Goal: Information Seeking & Learning: Learn about a topic

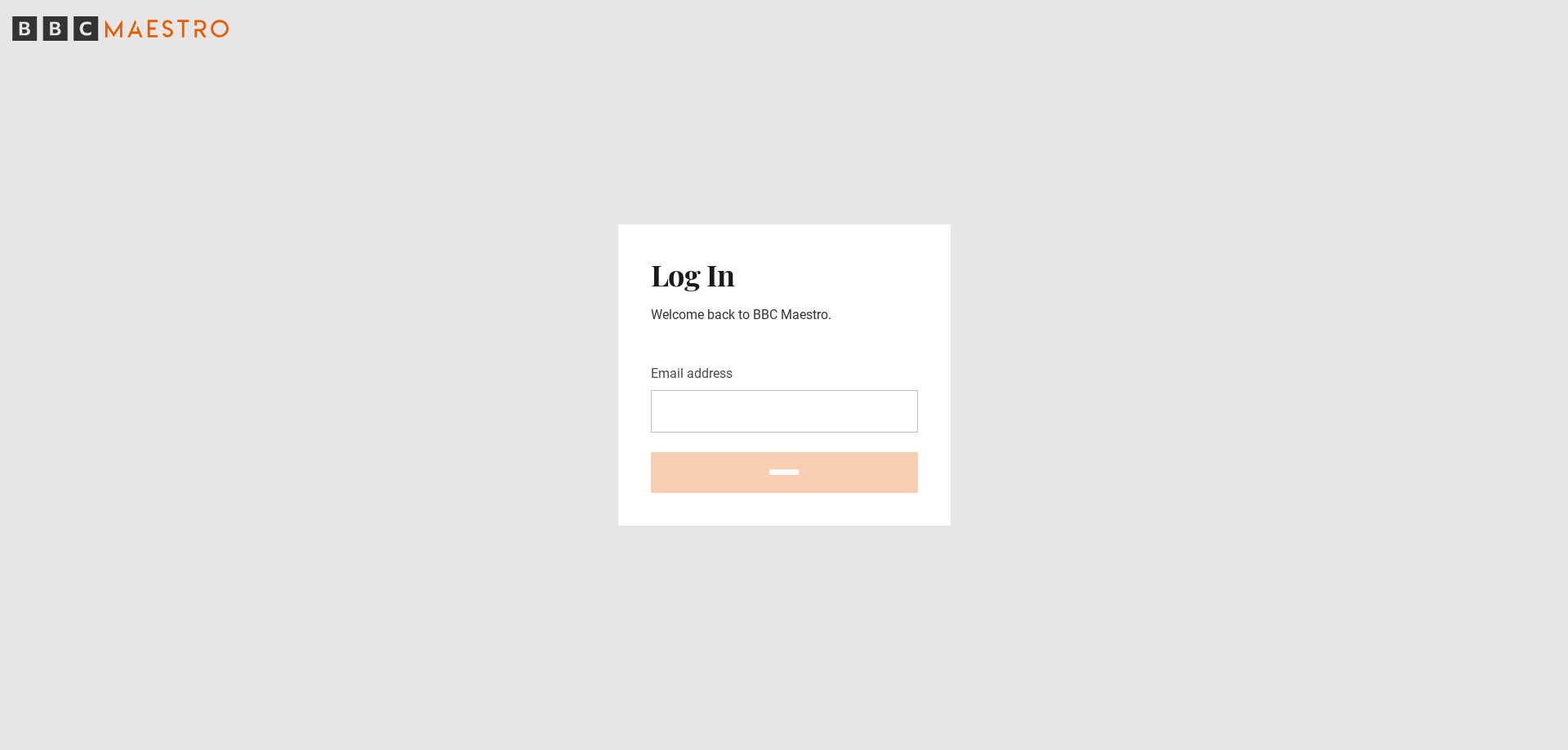
type input "**********"
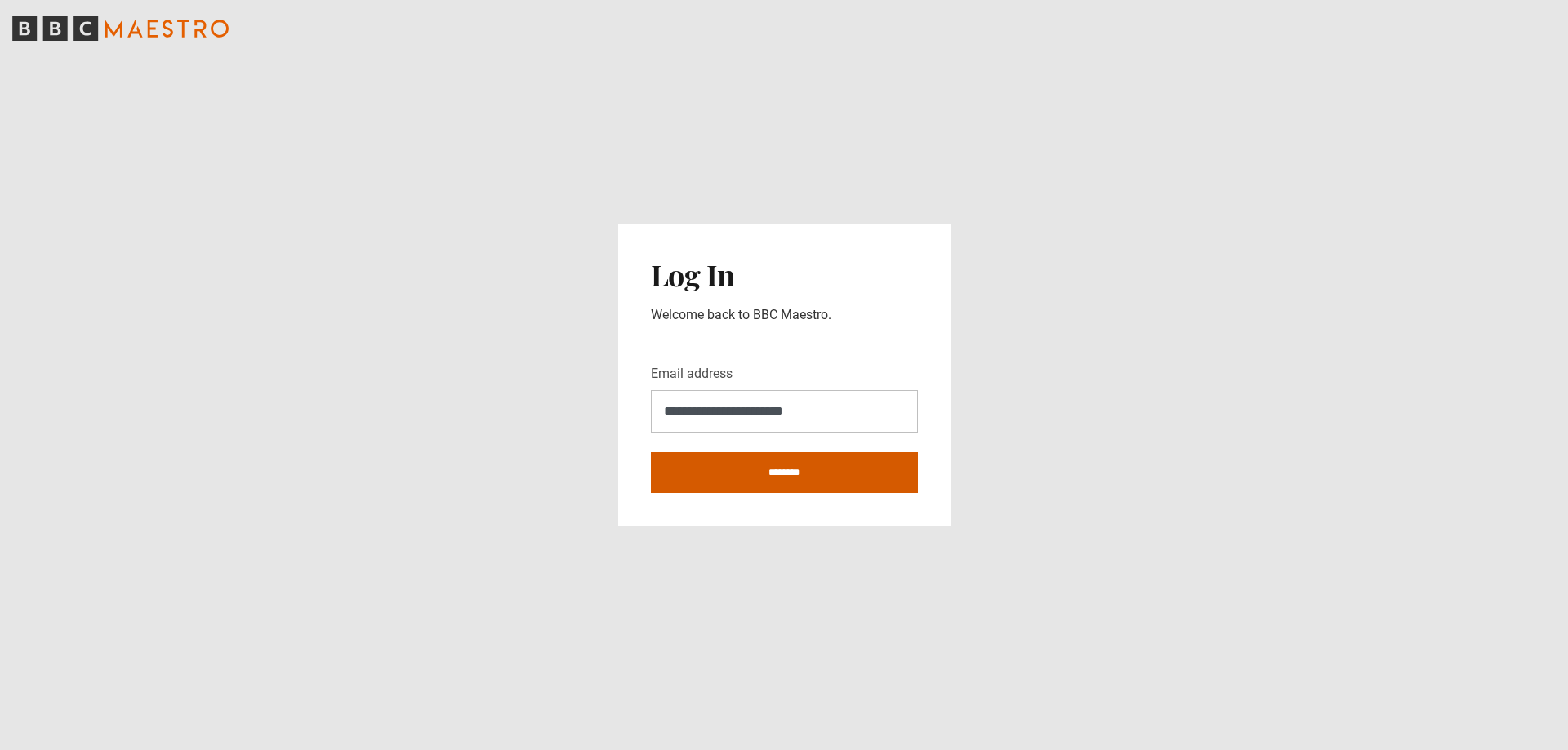
click at [851, 470] on input "********" at bounding box center [784, 473] width 267 height 41
type input "**********"
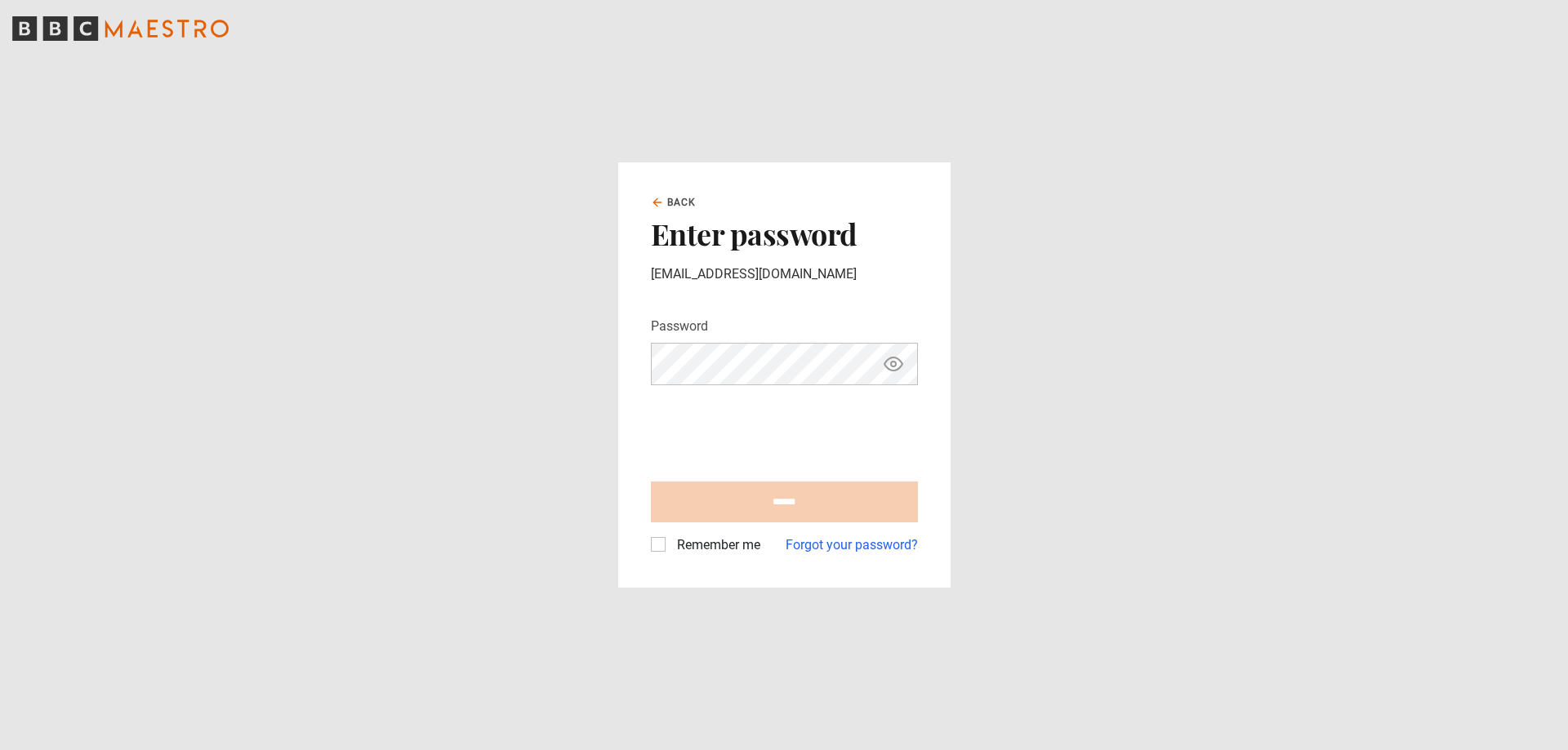
click at [670, 547] on label "Remember me" at bounding box center [715, 545] width 90 height 20
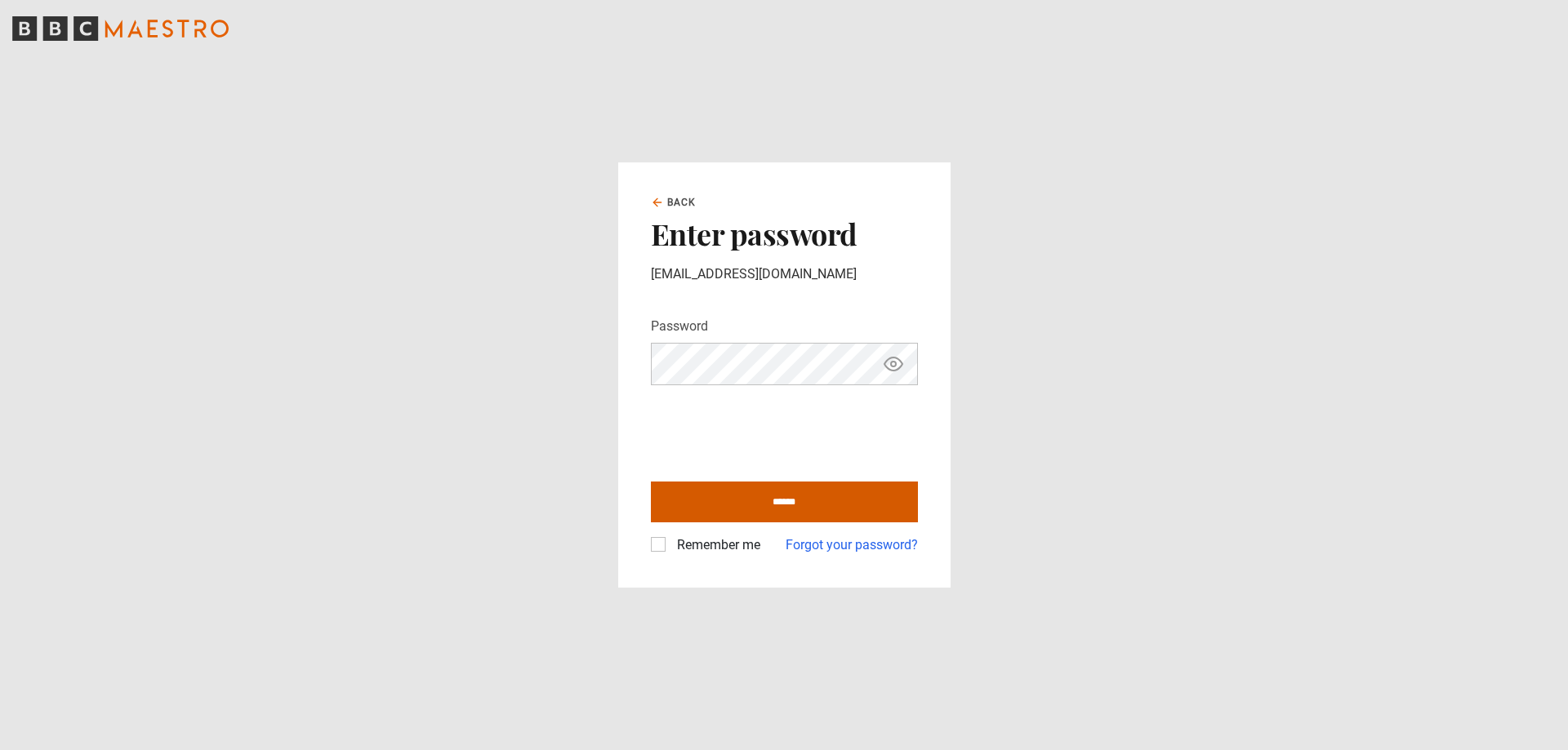
click at [770, 500] on input "******" at bounding box center [784, 502] width 267 height 41
type input "**********"
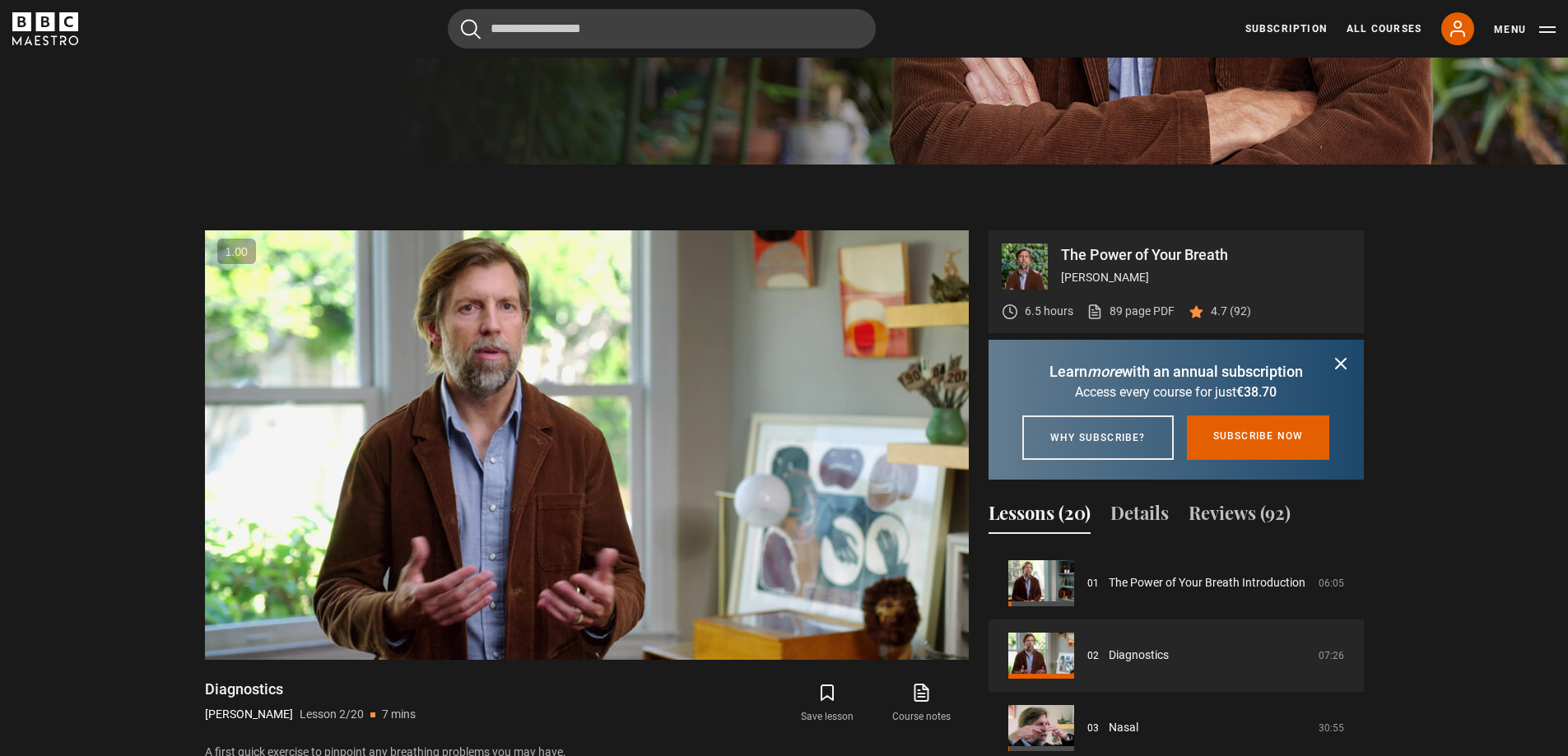
click at [1344, 359] on icon "submit" at bounding box center [1341, 363] width 10 height 10
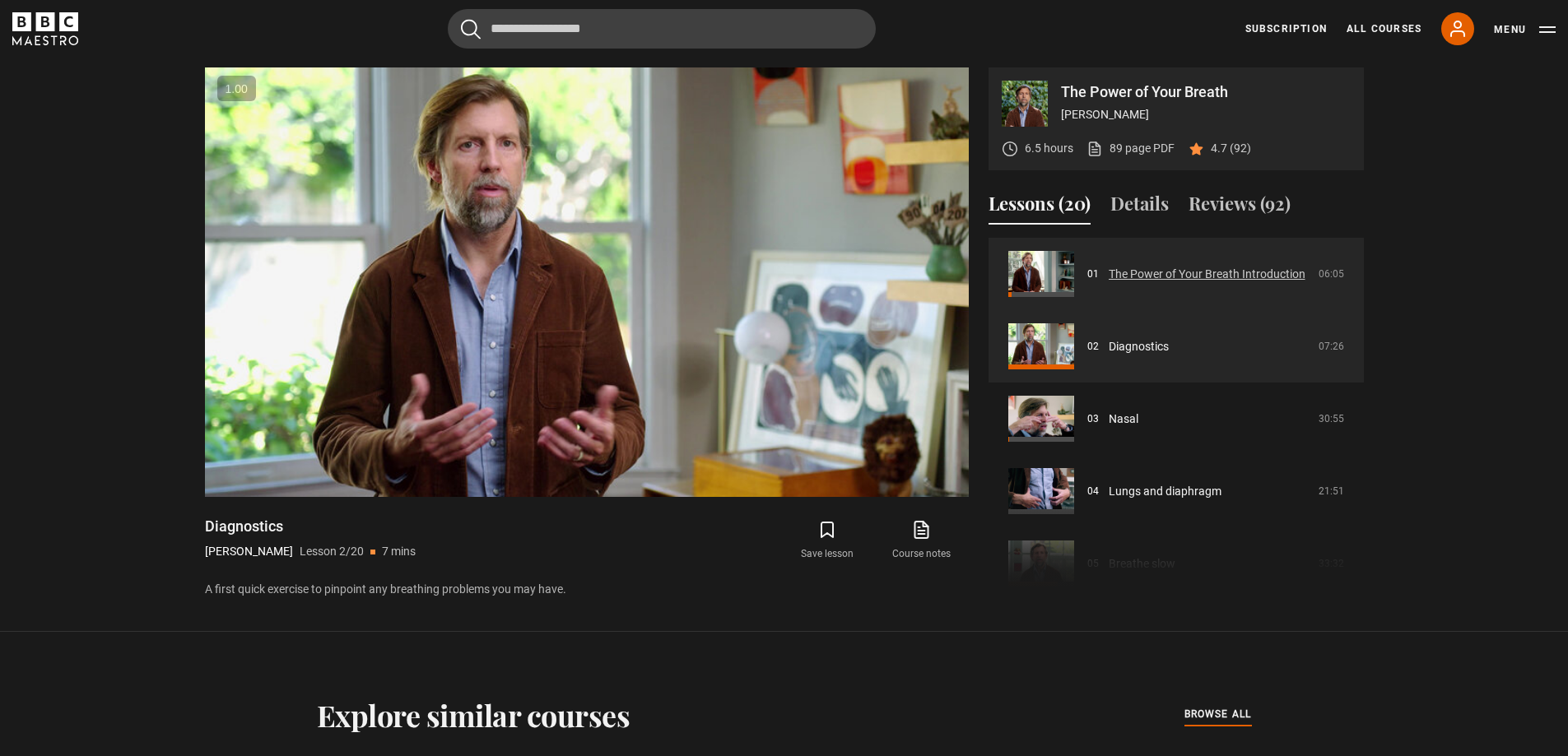
scroll to position [765, 0]
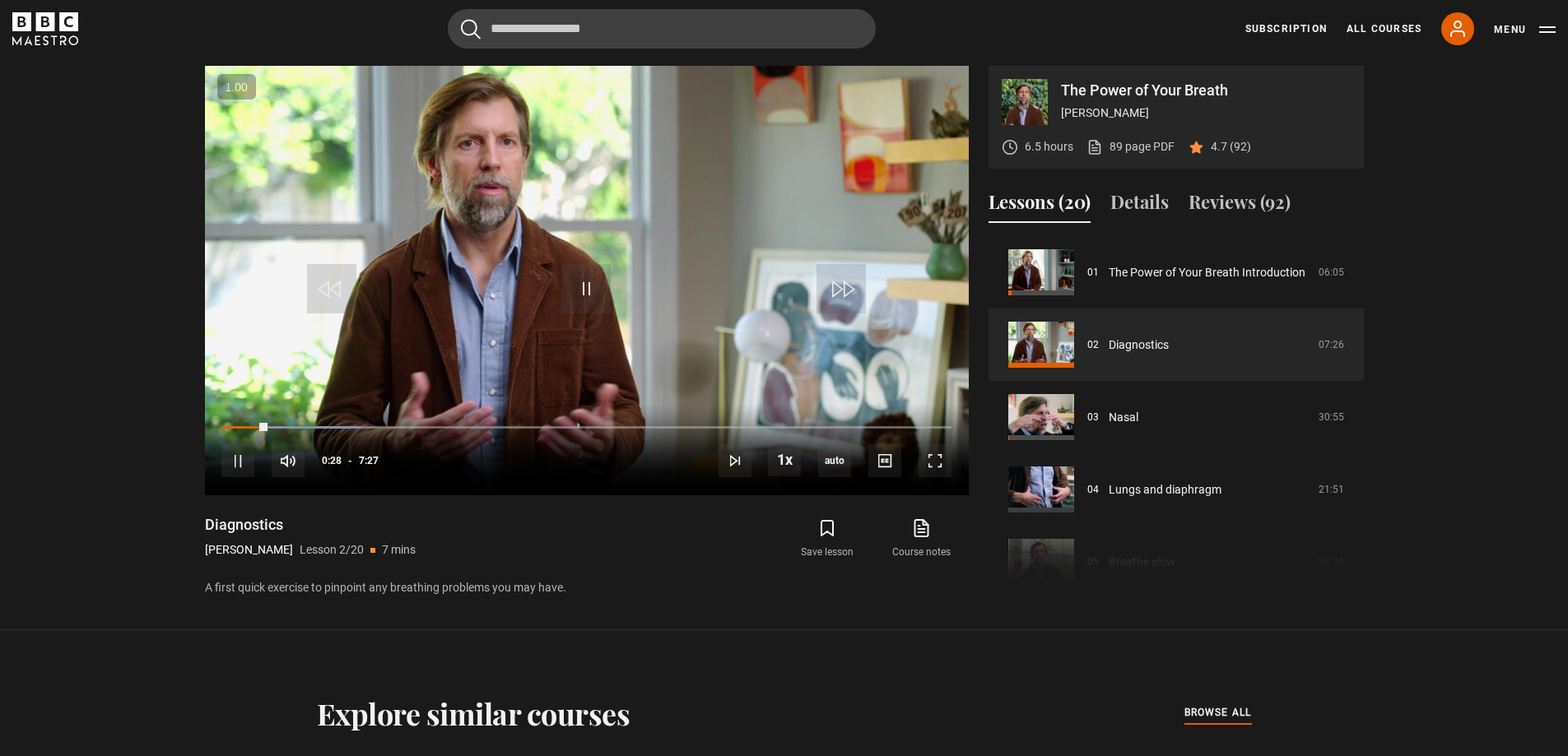
click at [972, 334] on div "The Power of Your Breath [PERSON_NAME] 6.5 hours 89 page PDF (opens in new tab)…" at bounding box center [784, 331] width 1159 height 530
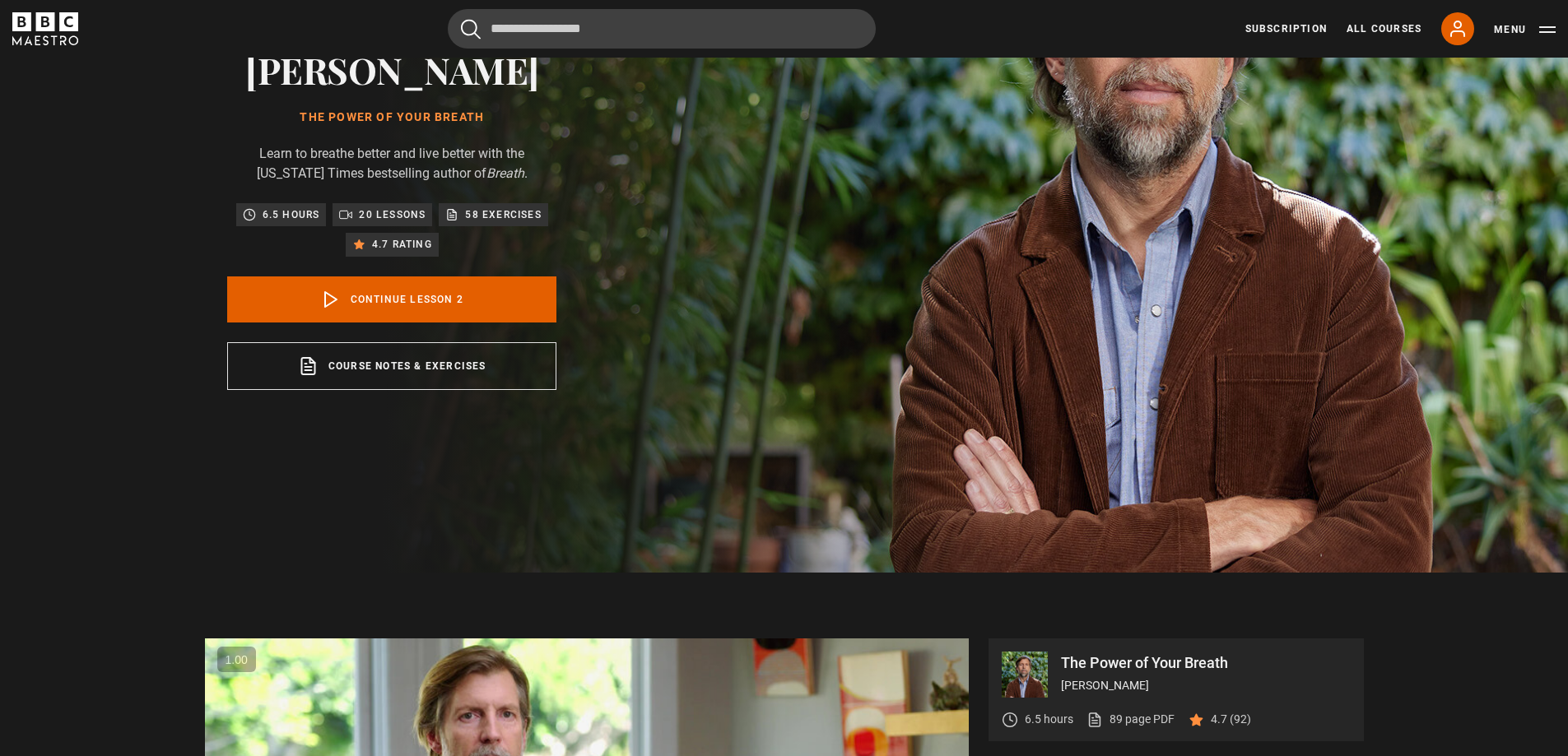
scroll to position [685, 0]
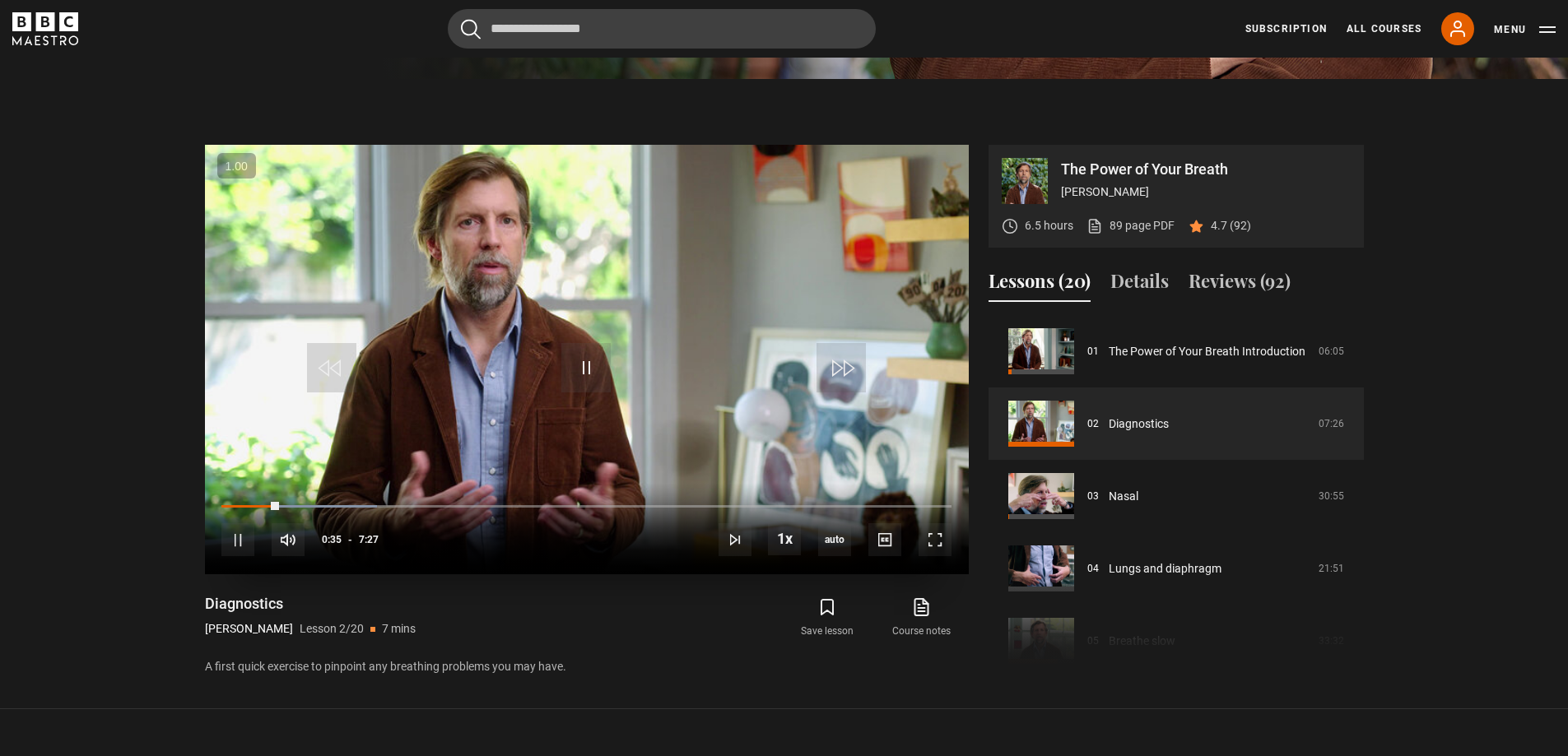
click at [720, 359] on video "Video Player" at bounding box center [587, 359] width 764 height 429
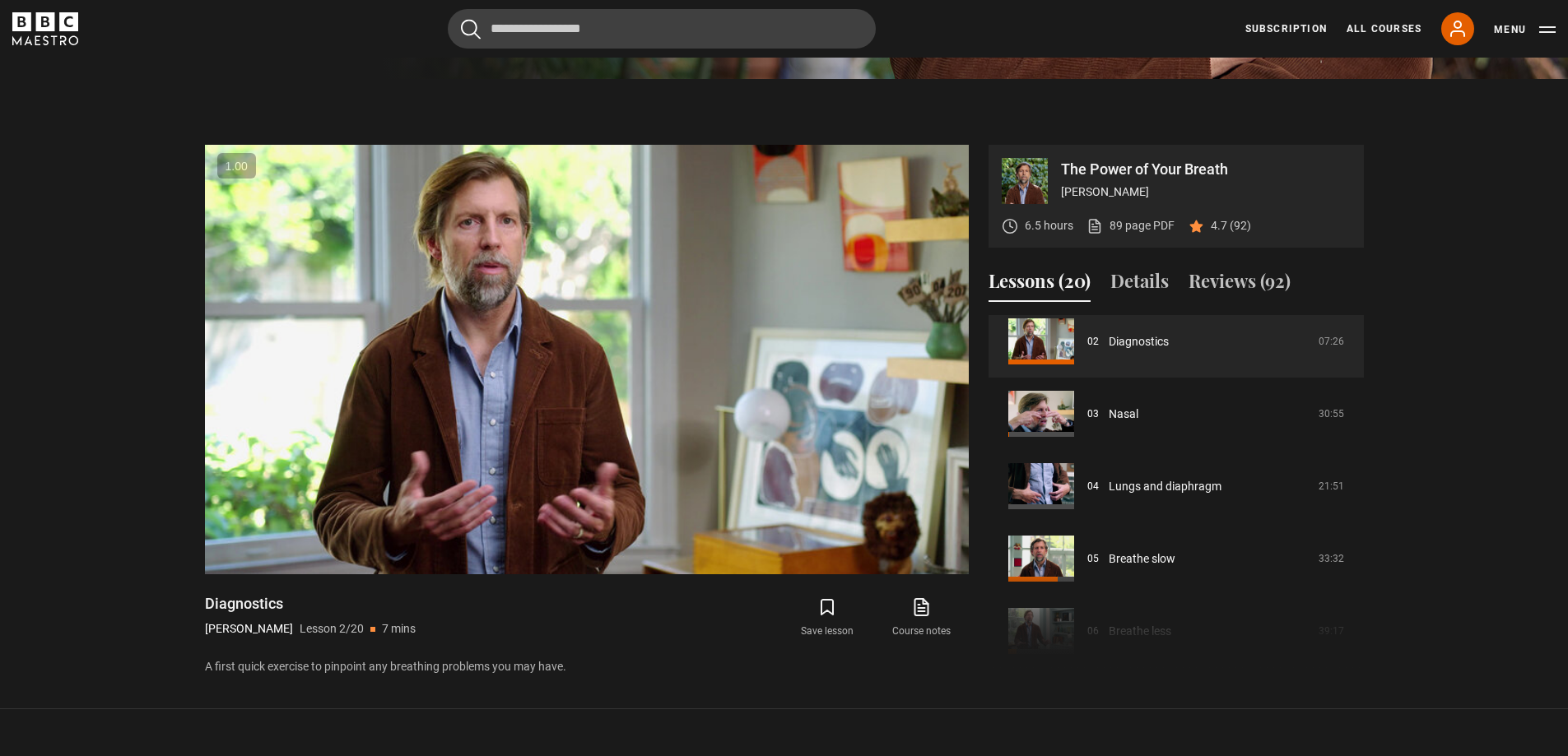
scroll to position [73, 0]
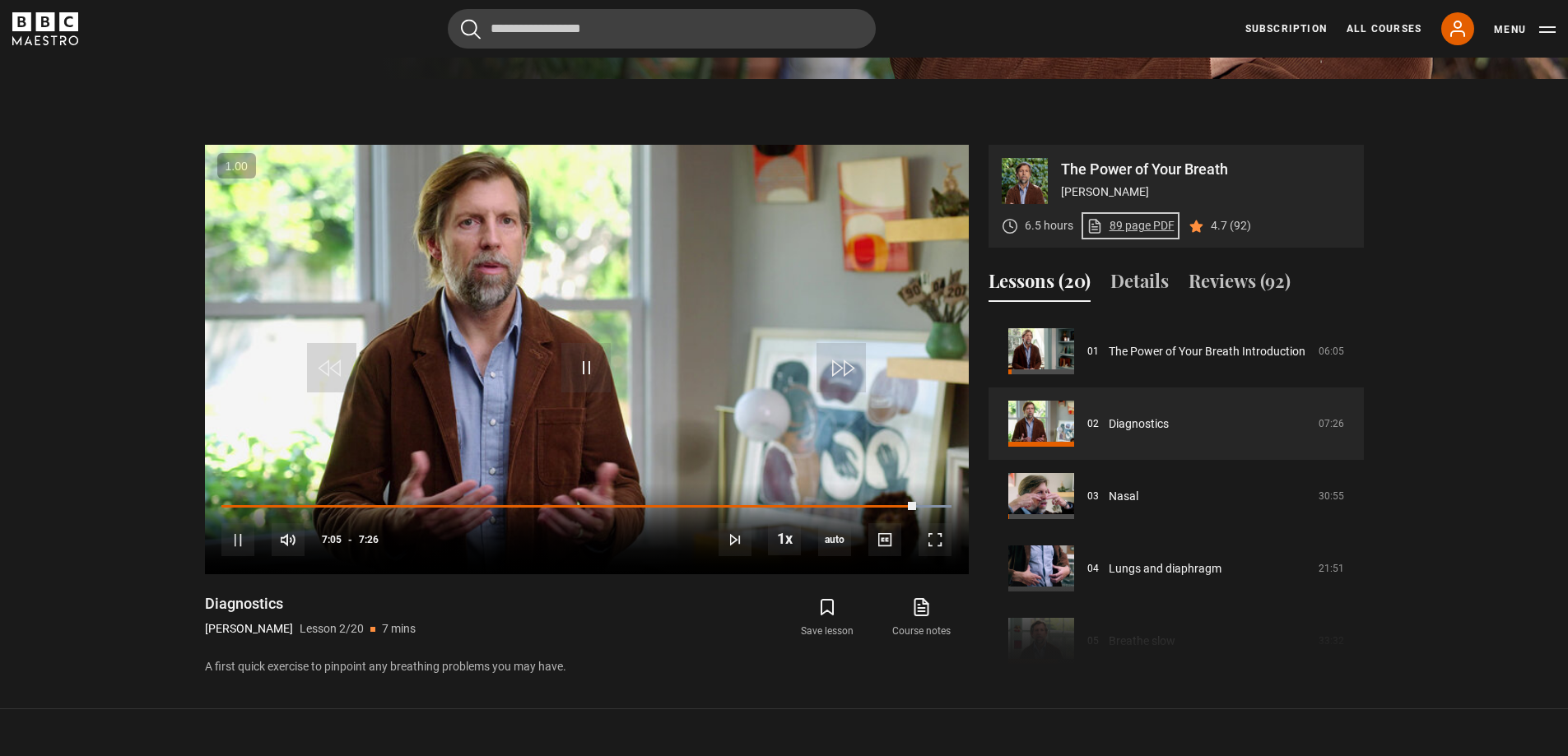
click at [1132, 232] on link "89 page PDF (opens in new tab)" at bounding box center [1131, 226] width 88 height 17
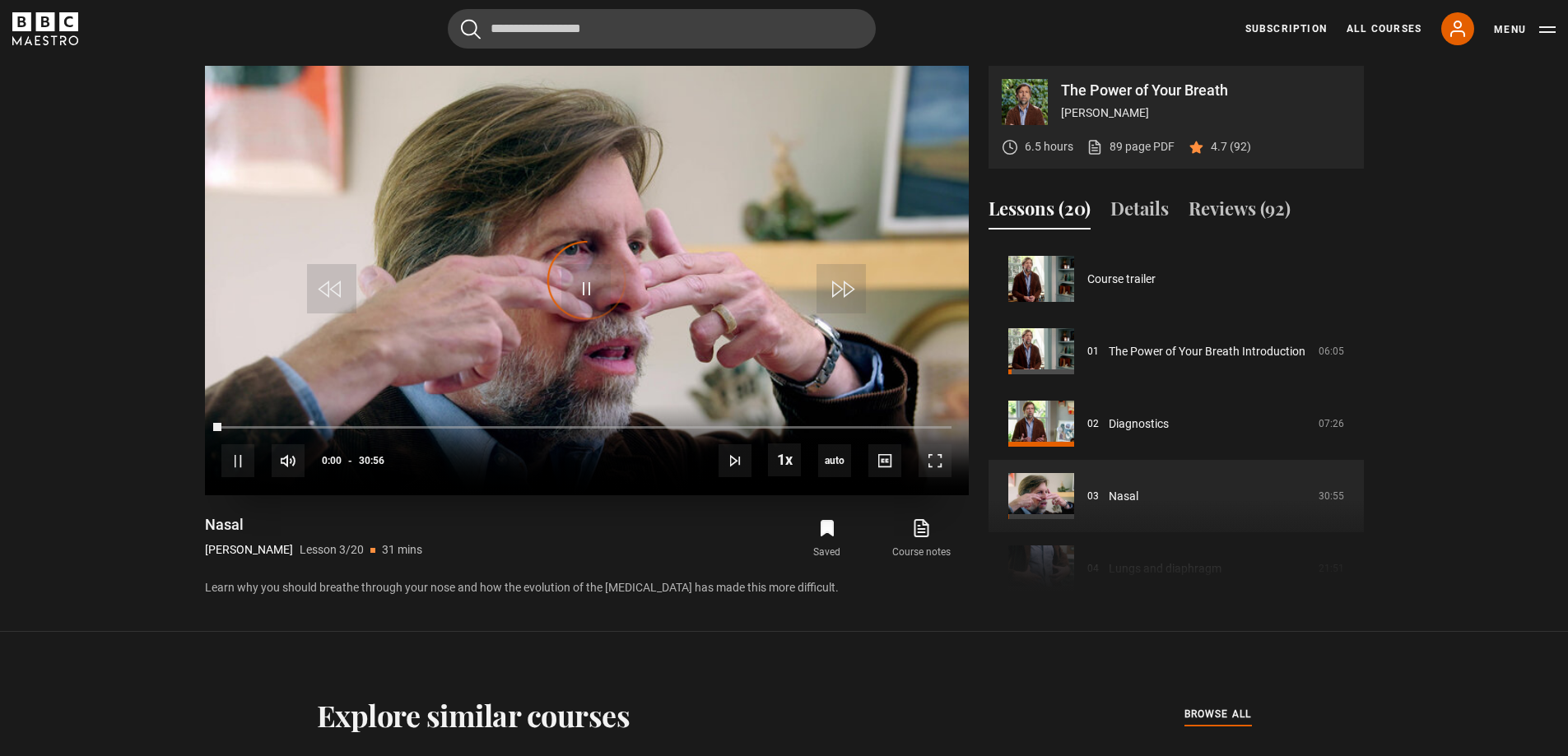
scroll to position [145, 0]
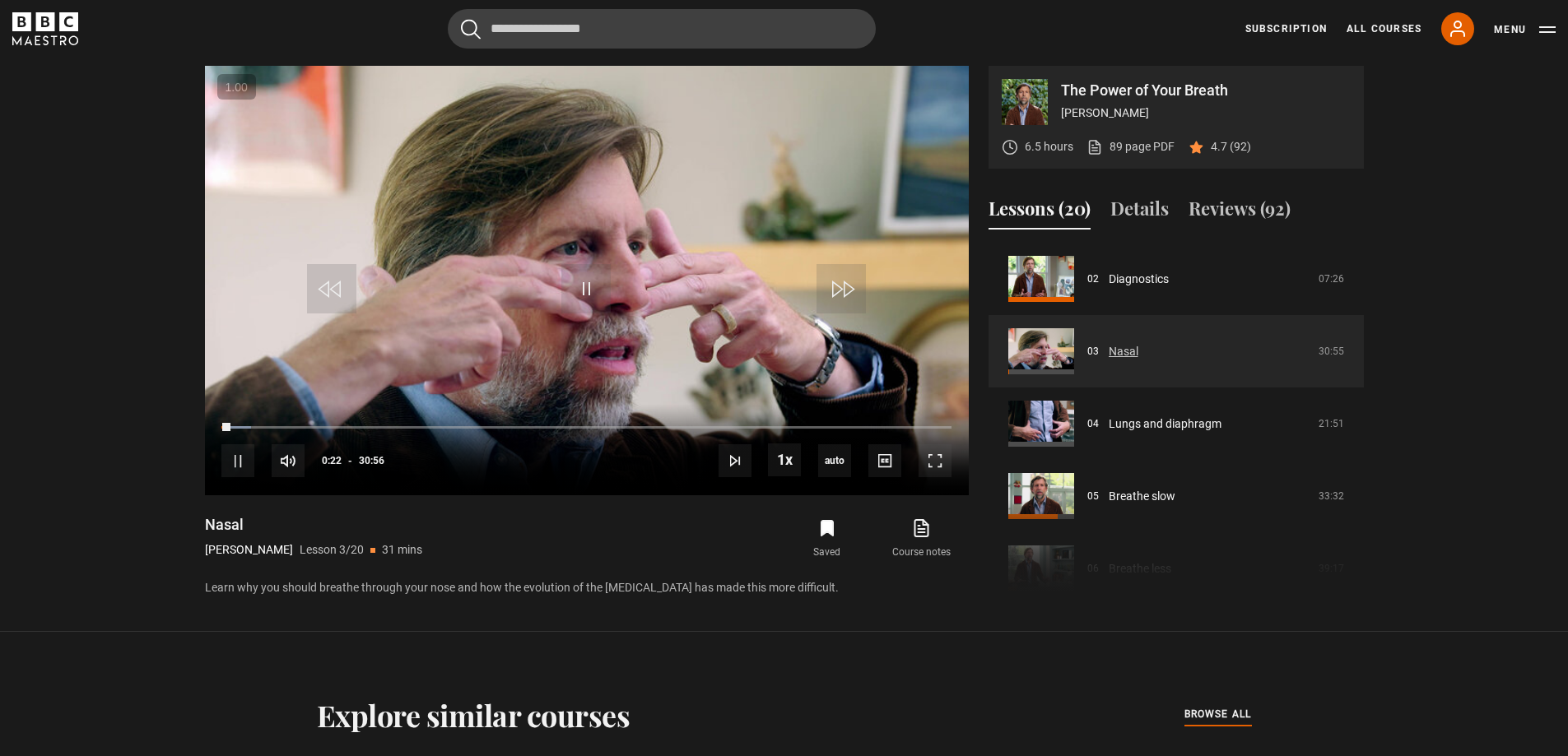
click at [1124, 352] on link "Nasal" at bounding box center [1124, 352] width 29 height 17
click at [322, 379] on video "Video Player" at bounding box center [587, 280] width 764 height 429
click at [891, 464] on span "Video Player" at bounding box center [885, 461] width 33 height 33
click at [896, 432] on span "English Captions" at bounding box center [888, 436] width 39 height 13
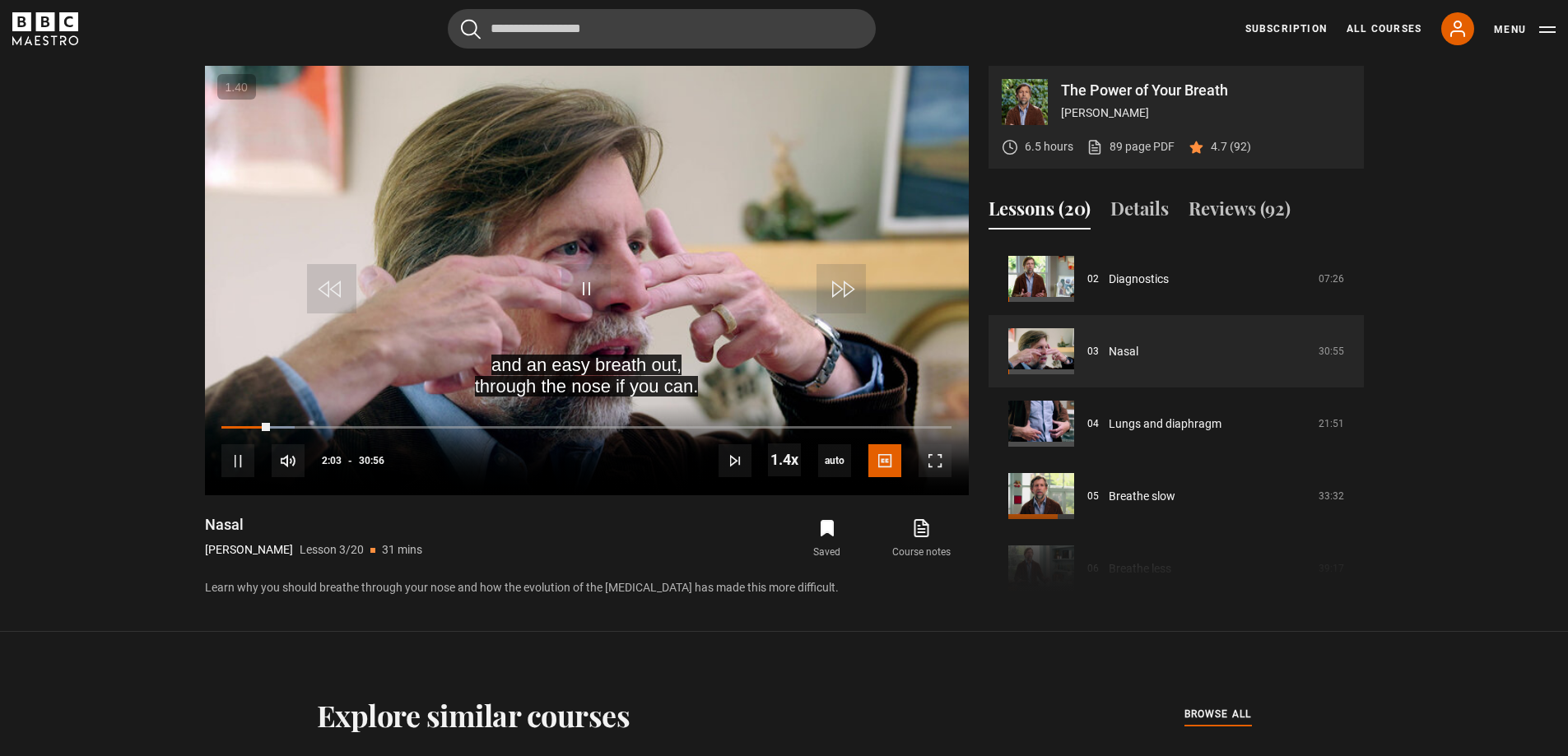
click at [855, 504] on div "and an easy breath out, through the nose if you can. Video Player is loading. P…" at bounding box center [587, 332] width 764 height 532
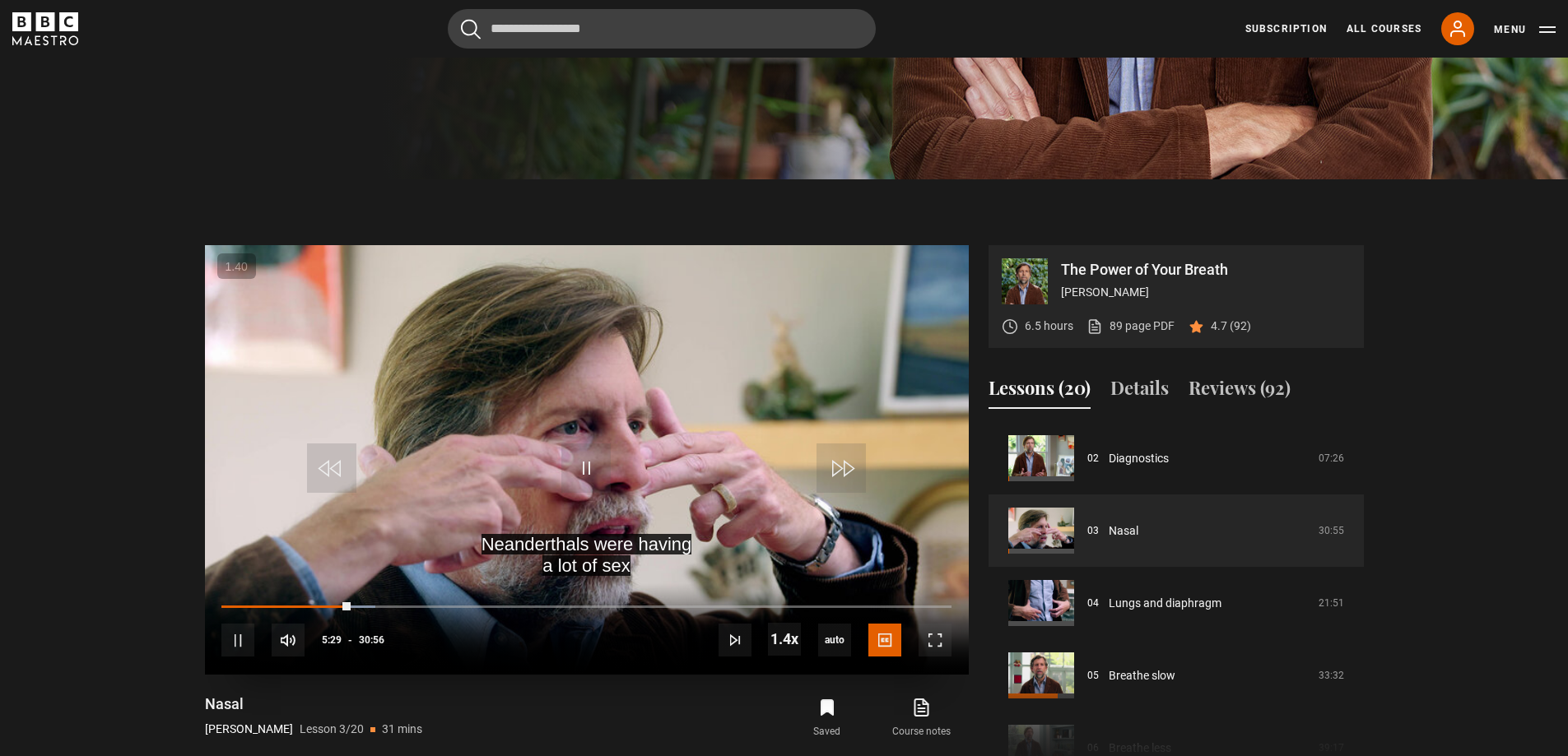
scroll to position [603, 0]
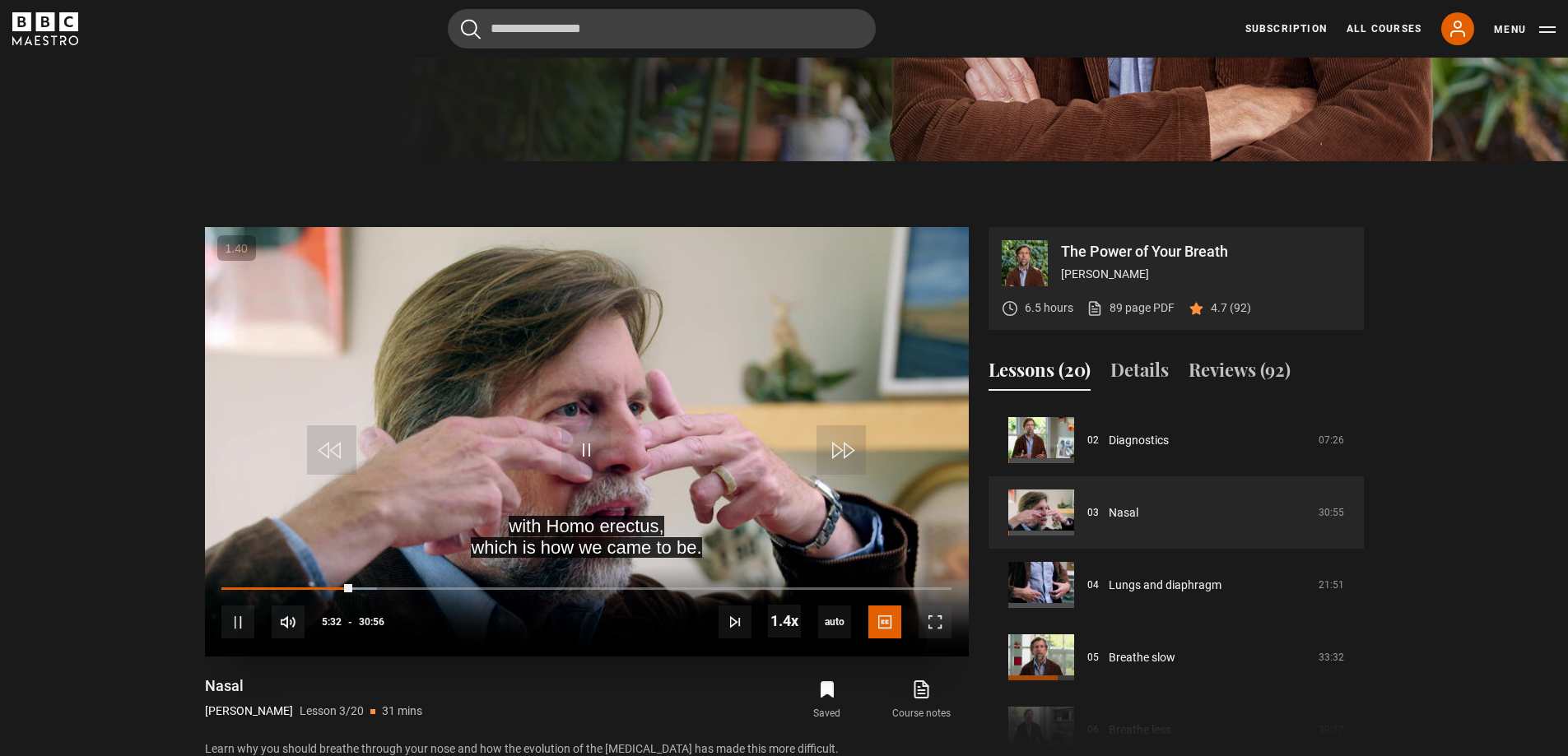
click at [580, 539] on video "Video Player" at bounding box center [587, 442] width 764 height 429
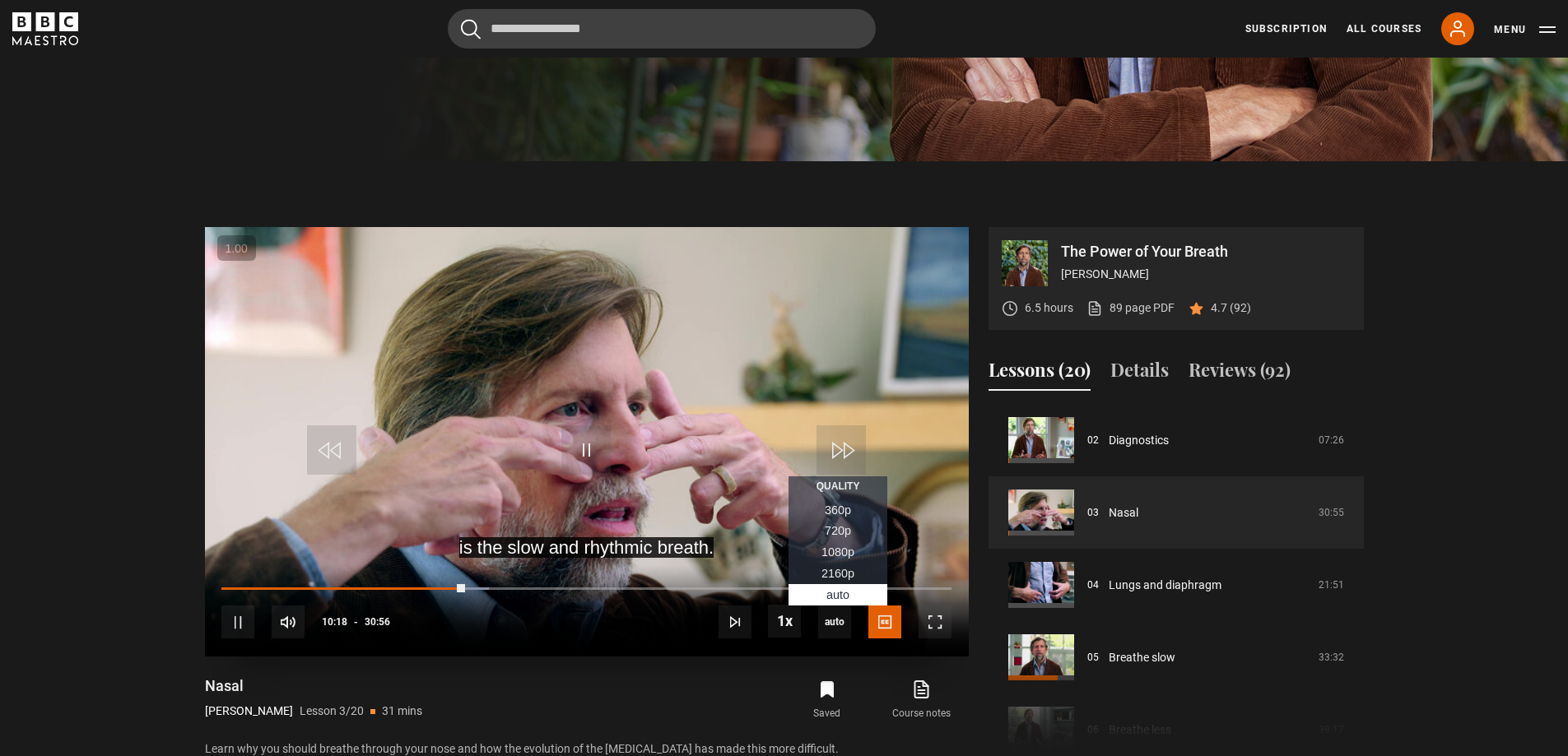
drag, startPoint x: 825, startPoint y: 617, endPoint x: 819, endPoint y: 651, distance: 34.5
click at [819, 651] on div "10s Skip Back 10 seconds Pause 10s Skip Forward 10 seconds Loaded : 36.64% 24:0…" at bounding box center [587, 611] width 764 height 92
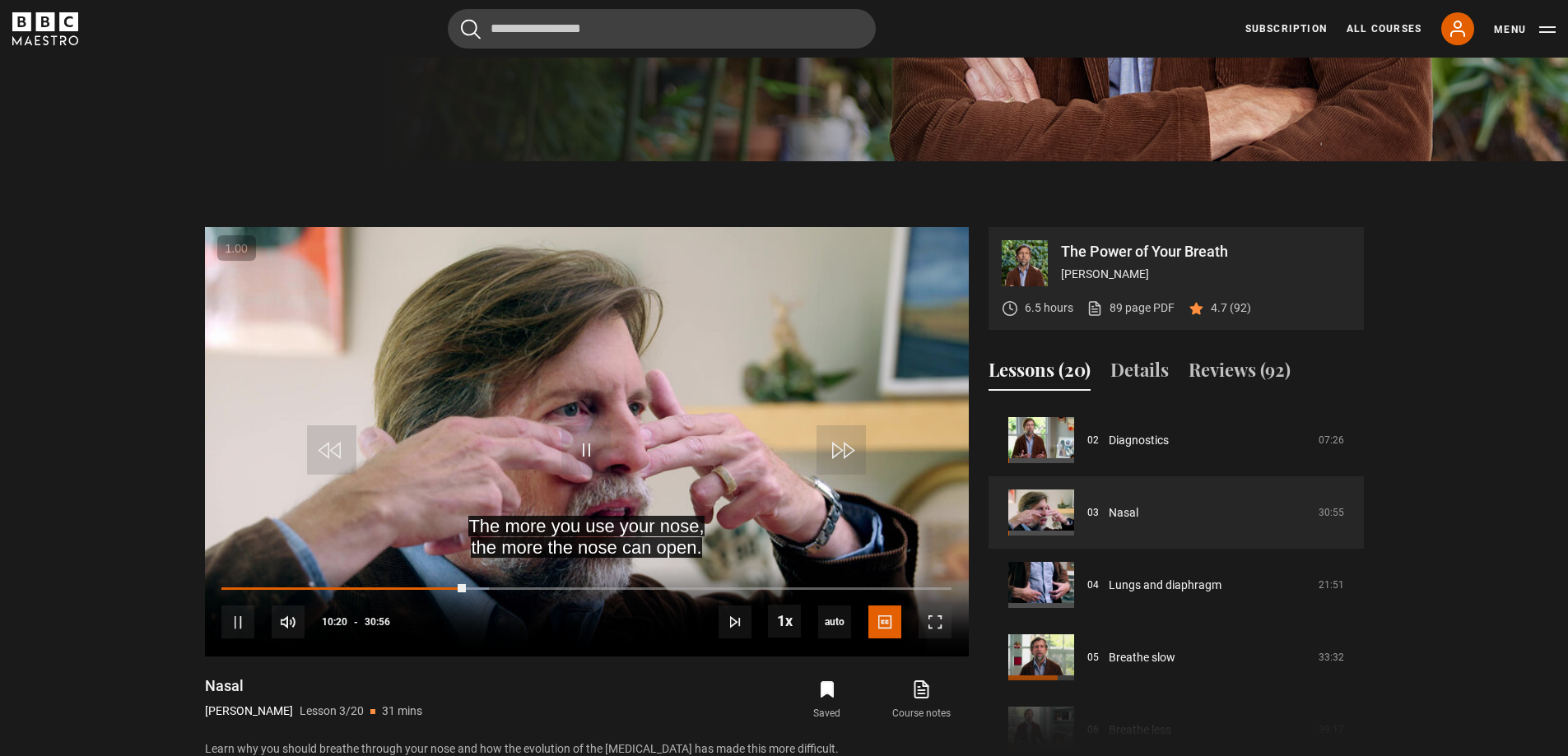
click at [792, 674] on div "The more you use your nose, the more the nose can open. Video Player is loading…" at bounding box center [587, 493] width 764 height 532
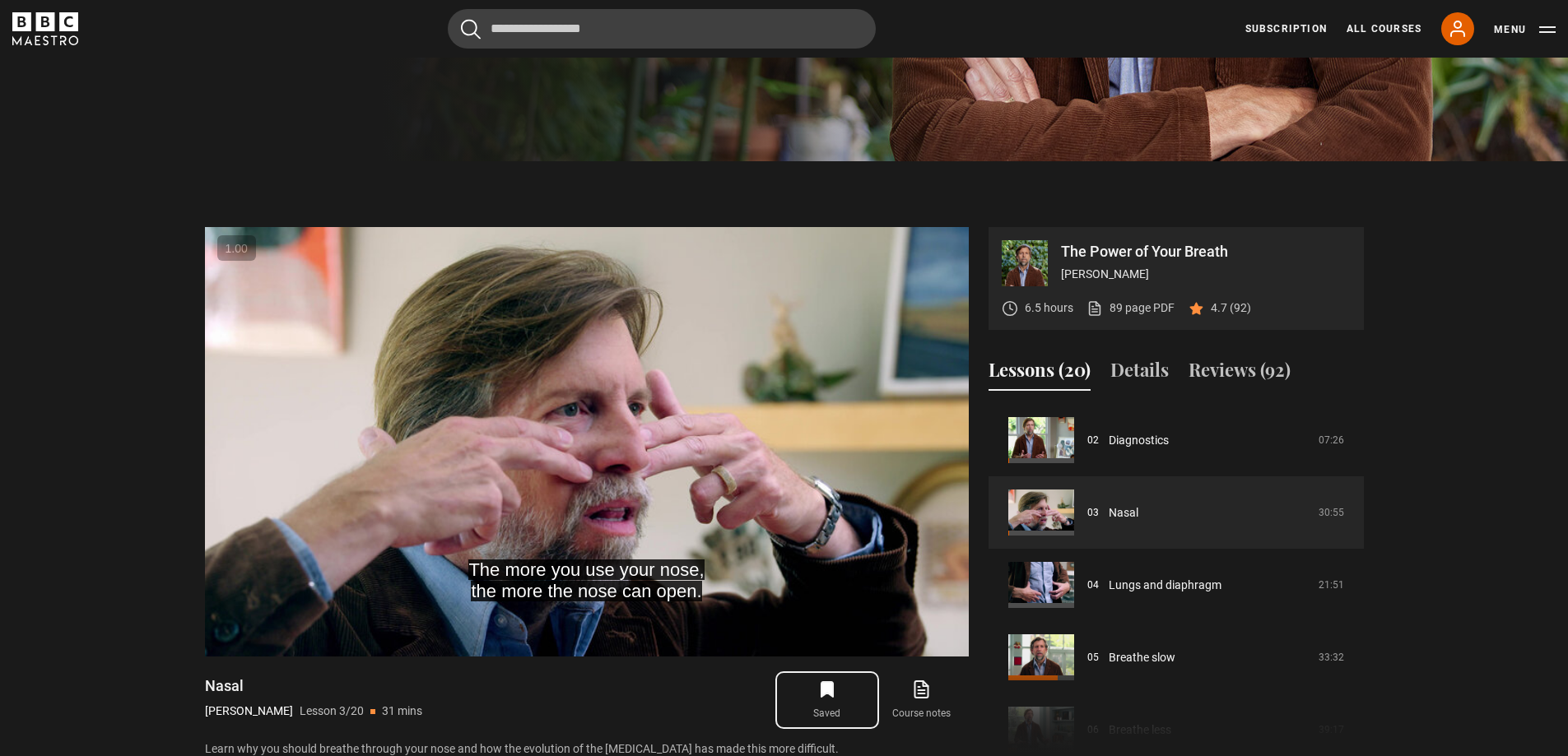
click at [822, 686] on icon "submit" at bounding box center [827, 689] width 11 height 15
click at [832, 690] on icon "submit" at bounding box center [827, 689] width 11 height 15
click at [829, 690] on icon "submit" at bounding box center [827, 689] width 11 height 15
click at [731, 689] on div "Save lesson Course notes opens in new tab" at bounding box center [788, 700] width 359 height 48
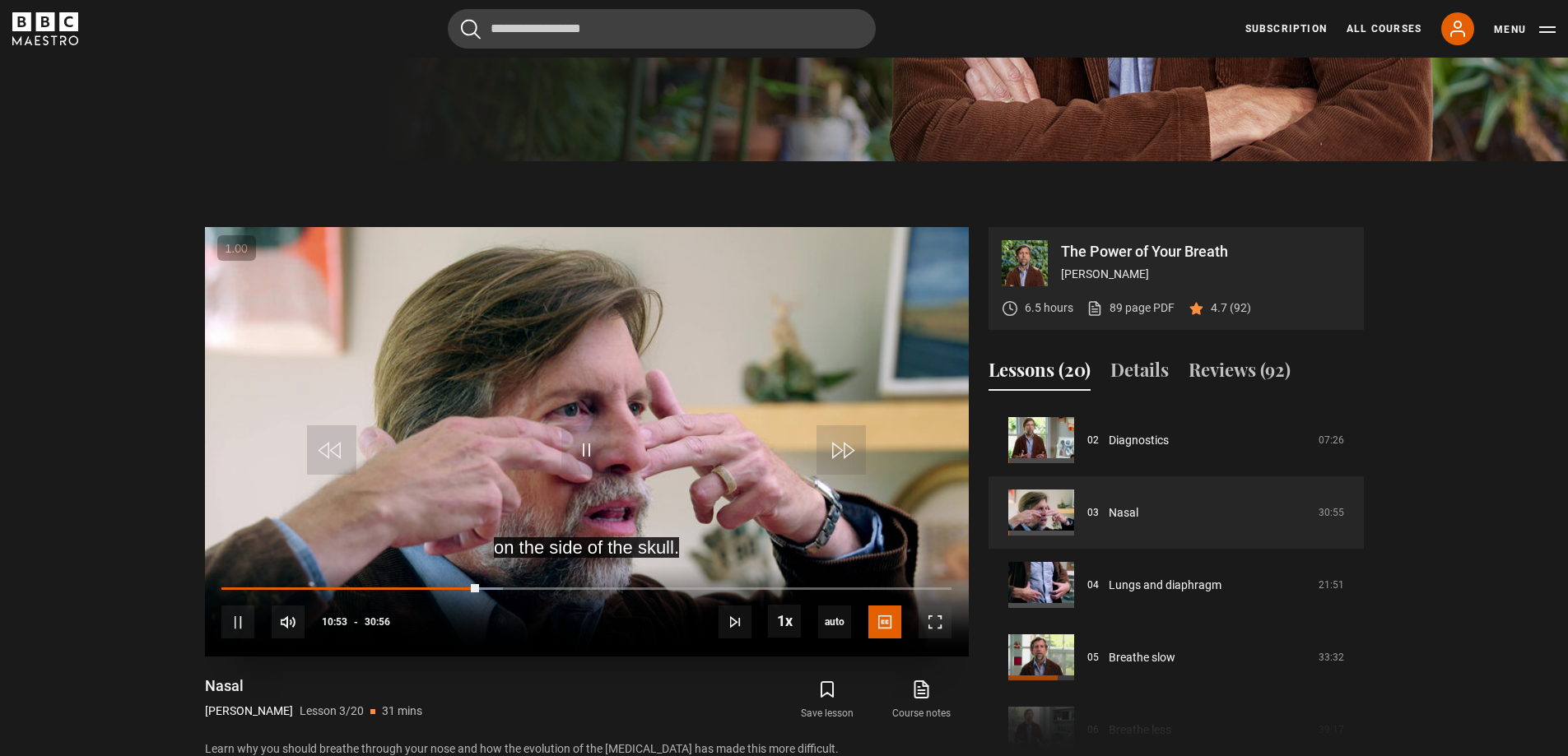
click at [730, 418] on video "Video Player" at bounding box center [587, 442] width 764 height 429
click at [621, 360] on video "Video Player" at bounding box center [587, 442] width 764 height 429
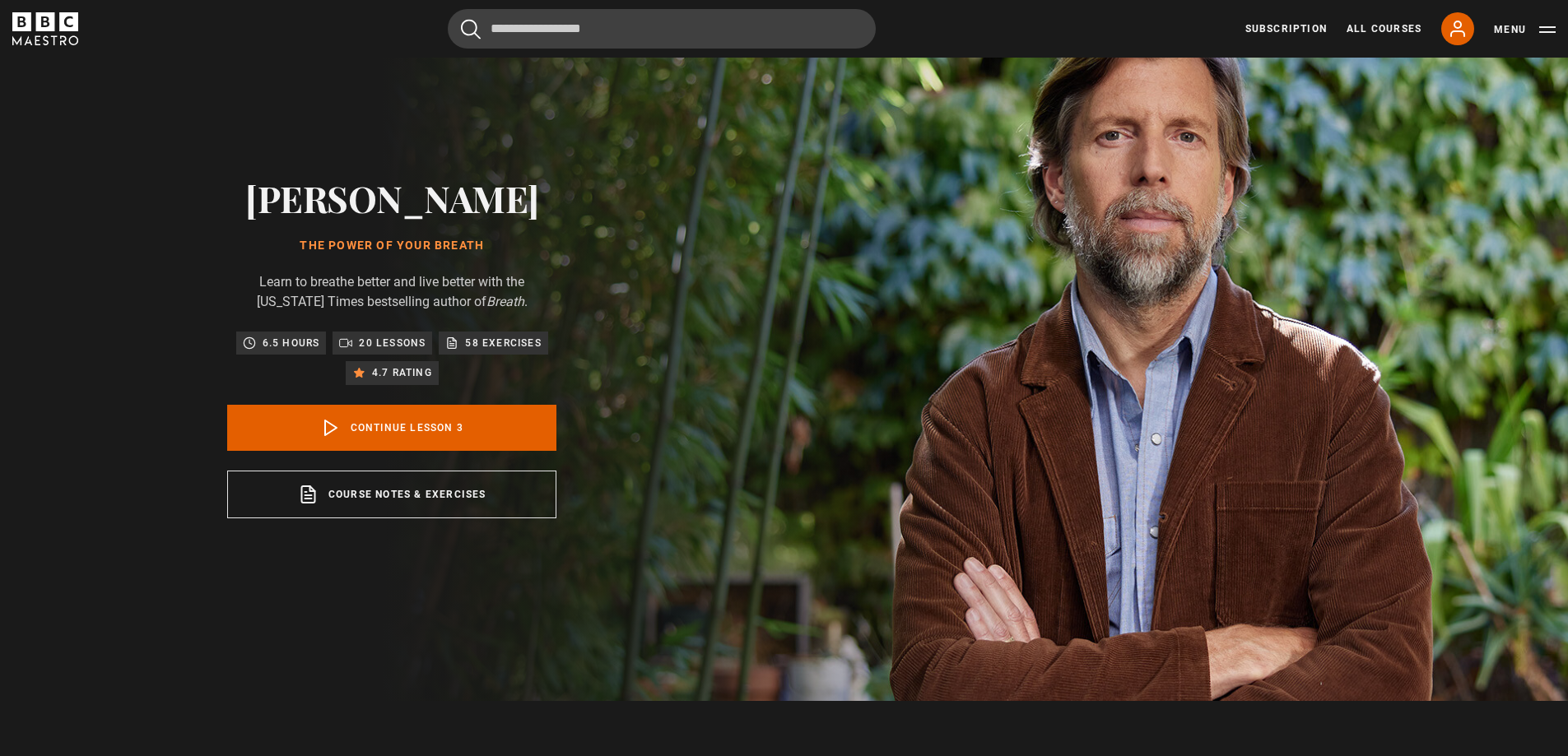
scroll to position [0, 0]
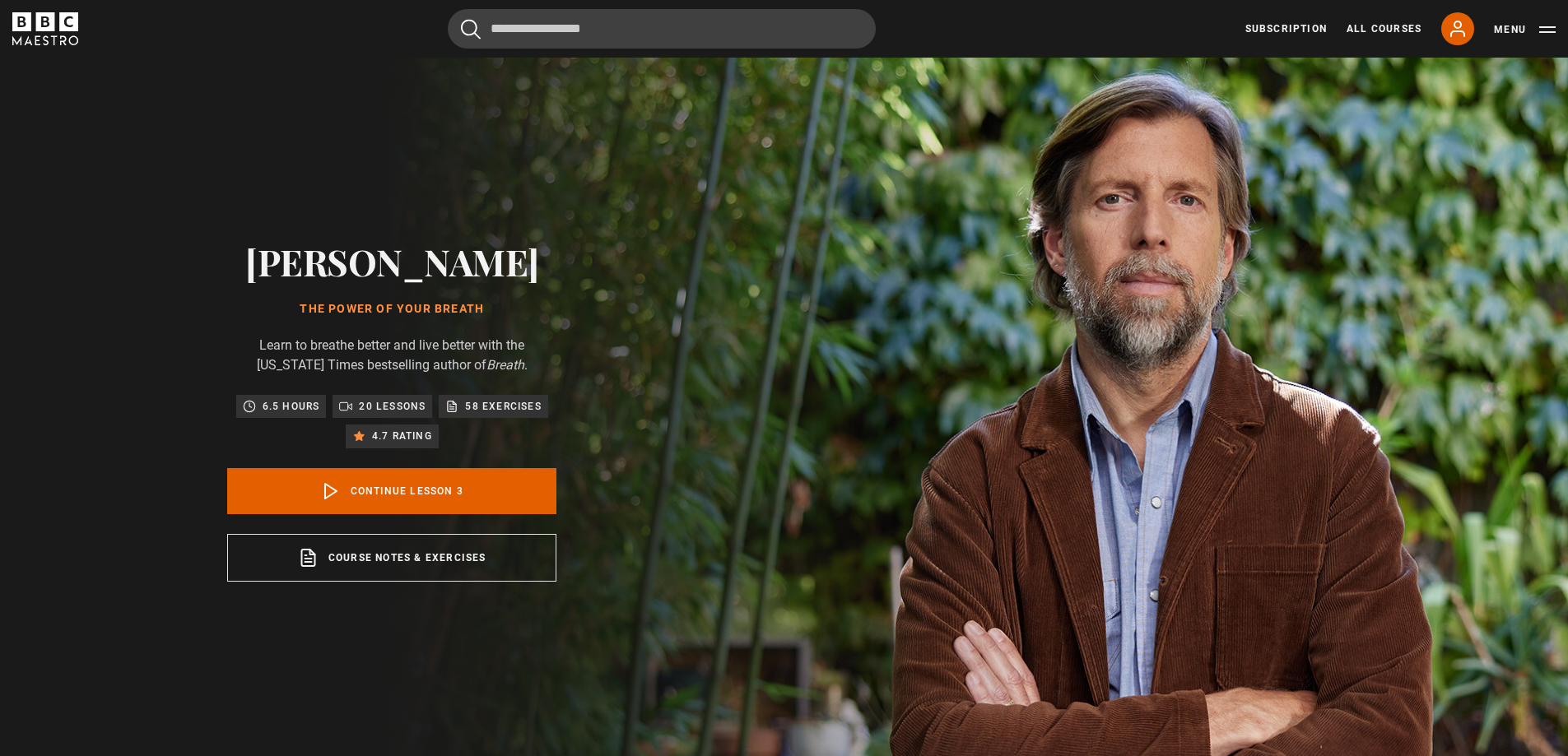
drag, startPoint x: 262, startPoint y: 259, endPoint x: 632, endPoint y: 439, distance: 411.5
click at [632, 439] on div "[PERSON_NAME] The Power of Your Breath Learn to breathe better and live better …" at bounding box center [392, 411] width 527 height 707
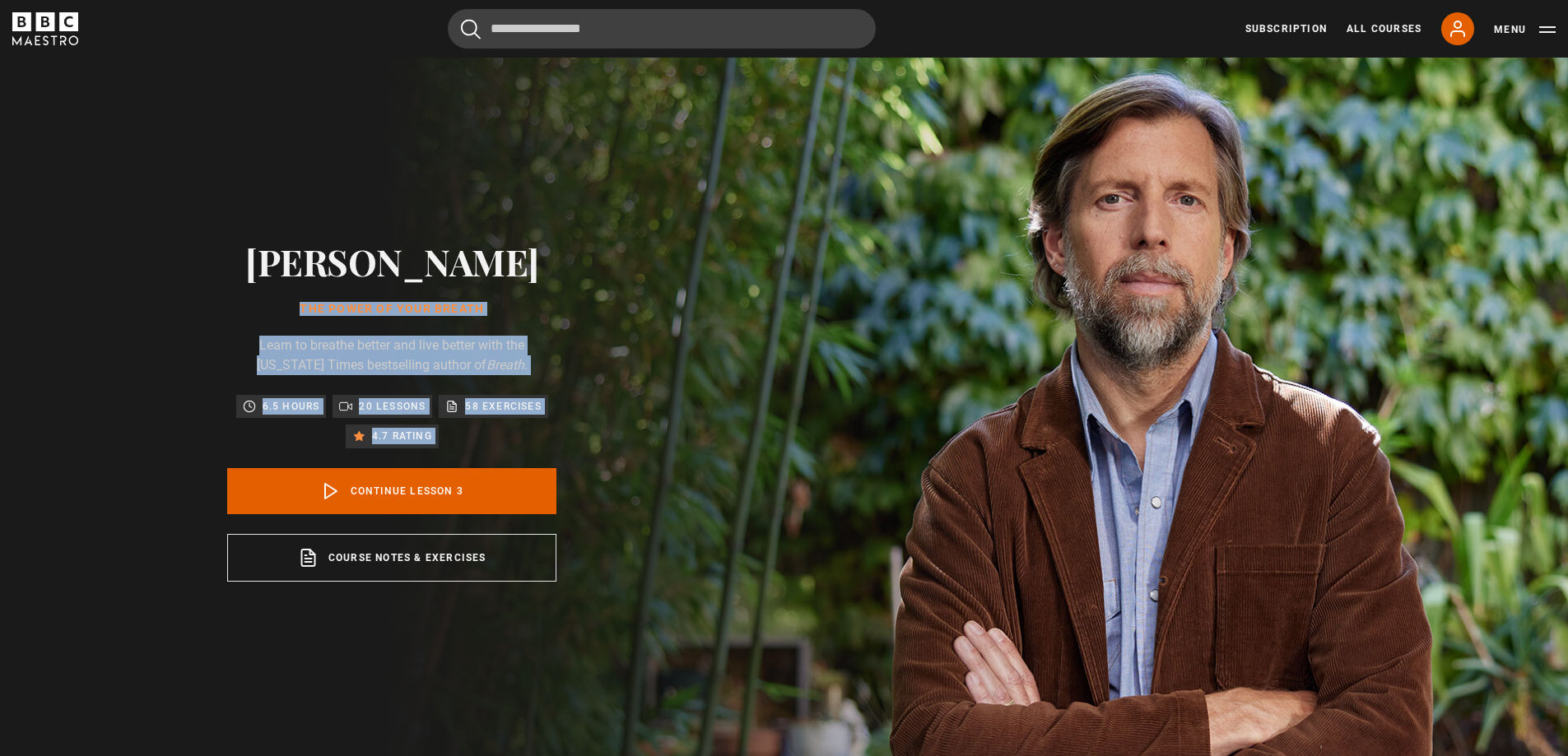
click at [632, 439] on div "[PERSON_NAME] The Power of Your Breath Learn to breathe better and live better …" at bounding box center [392, 411] width 527 height 707
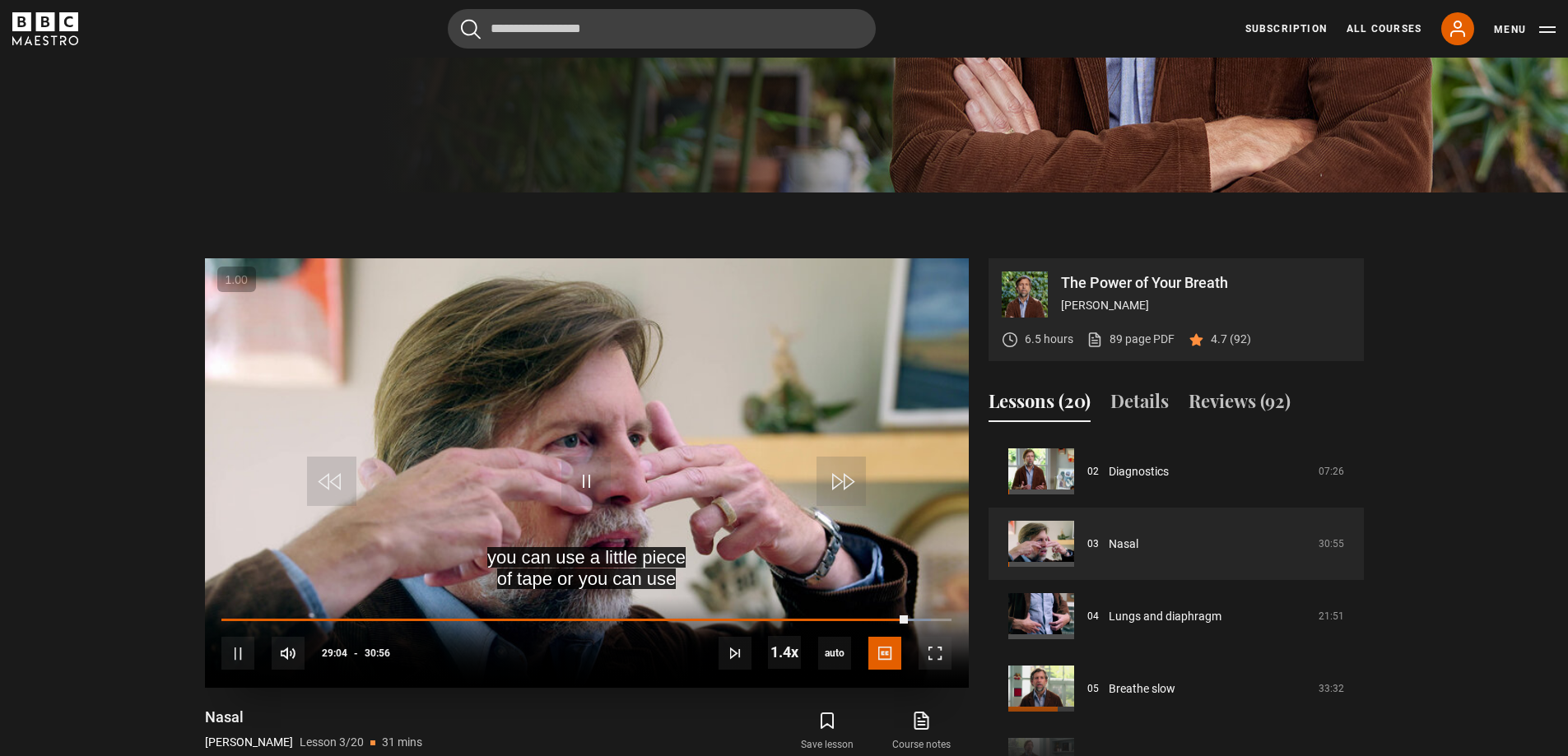
scroll to position [576, 0]
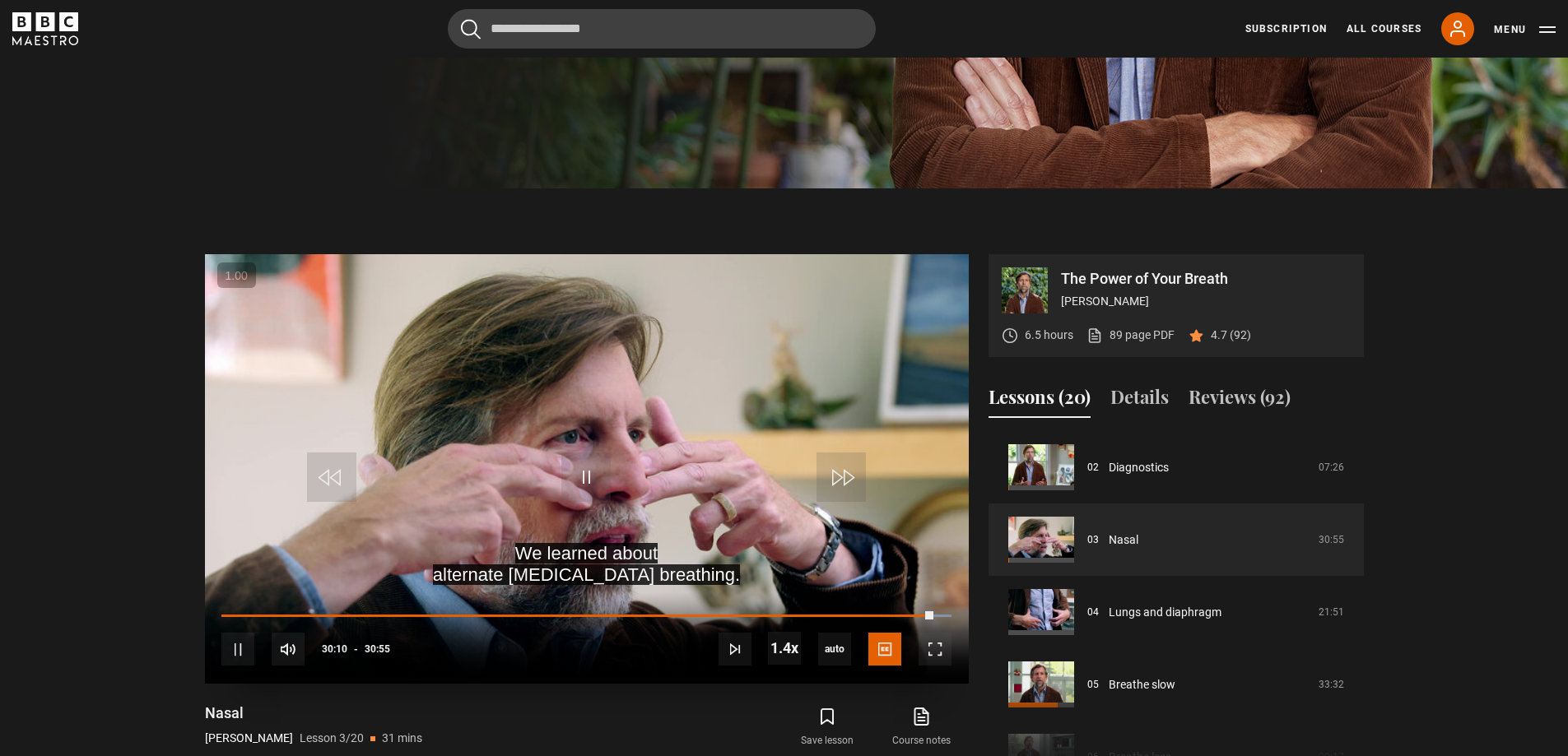
click at [536, 434] on video "Video Player" at bounding box center [587, 468] width 764 height 429
click at [466, 400] on video "Video Player" at bounding box center [587, 468] width 764 height 429
